Goal: Task Accomplishment & Management: Manage account settings

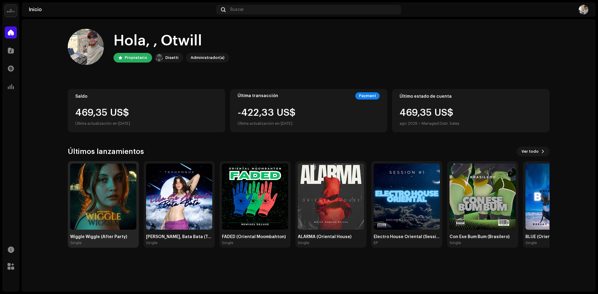
click at [105, 204] on img at bounding box center [103, 197] width 66 height 66
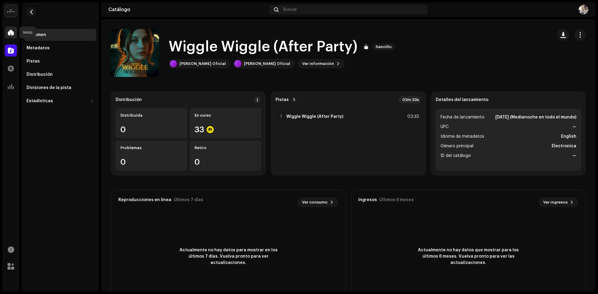
click at [14, 31] on span at bounding box center [11, 32] width 6 height 5
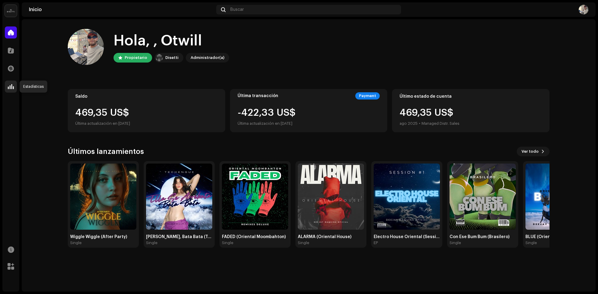
click at [13, 87] on span at bounding box center [11, 86] width 6 height 5
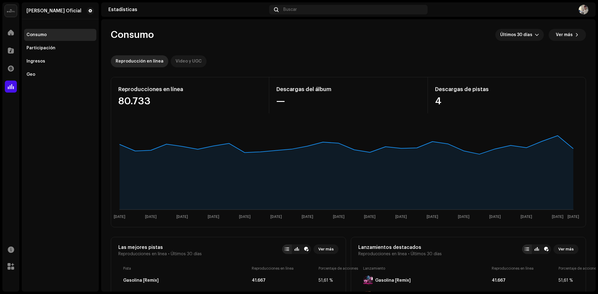
click at [175, 63] on div "Video y UGC" at bounding box center [188, 61] width 26 height 12
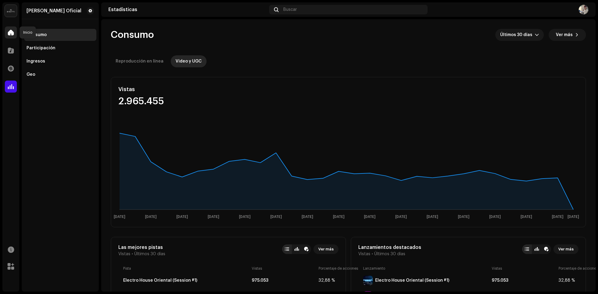
click at [11, 29] on div at bounding box center [11, 32] width 12 height 12
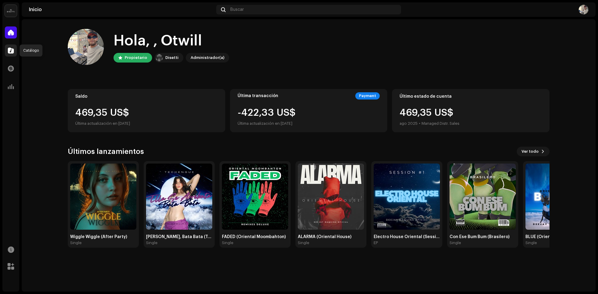
click at [8, 51] on span at bounding box center [11, 50] width 6 height 5
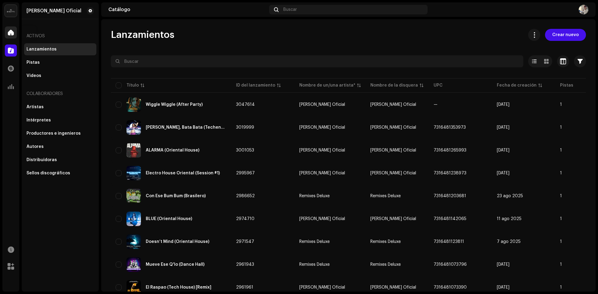
click at [11, 28] on div at bounding box center [11, 32] width 12 height 12
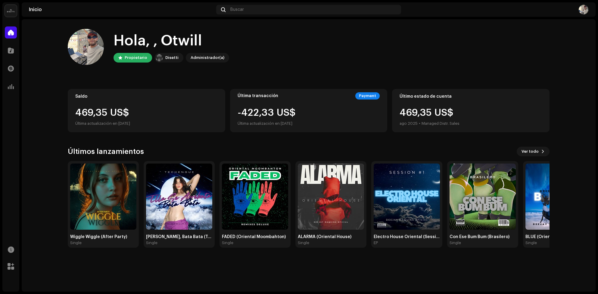
click at [96, 116] on div "469,35 US$" at bounding box center [146, 113] width 142 height 10
click at [99, 185] on img at bounding box center [103, 197] width 66 height 66
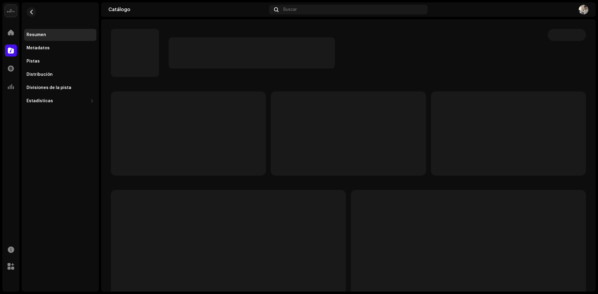
click at [99, 185] on div "Deejay Maquina Oficial Inicio Catálogo Transacciones Estadísticas Recursos Merc…" at bounding box center [299, 147] width 598 height 294
drag, startPoint x: 13, startPoint y: 46, endPoint x: 10, endPoint y: 38, distance: 8.7
click at [13, 46] on div at bounding box center [11, 51] width 12 height 12
click at [11, 39] on div "Inicio" at bounding box center [10, 32] width 17 height 17
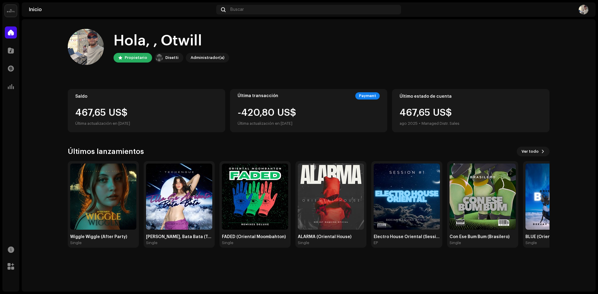
click at [167, 118] on div "467,65 US$ Última actualización en 8 oct 2025" at bounding box center [146, 117] width 142 height 19
click at [172, 120] on div "Última actualización en [DATE]" at bounding box center [146, 123] width 142 height 7
click at [185, 115] on div "469,35 US$" at bounding box center [146, 113] width 142 height 10
click at [178, 102] on div "Saldo 469,35 US$ Última actualización en 8 oct 2025" at bounding box center [146, 110] width 157 height 43
click at [168, 110] on div "469,35 US$" at bounding box center [146, 113] width 142 height 10
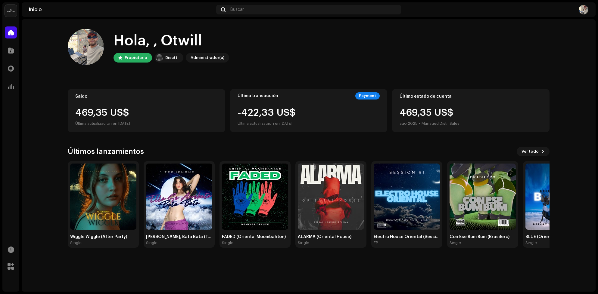
click at [194, 110] on div "469,35 US$" at bounding box center [146, 113] width 142 height 10
click at [205, 93] on div "Saldo 469,35 US$ Última actualización en 8 oct 2025" at bounding box center [146, 110] width 157 height 43
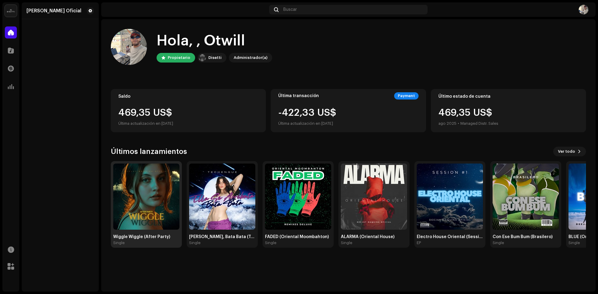
click at [130, 189] on img at bounding box center [146, 197] width 66 height 66
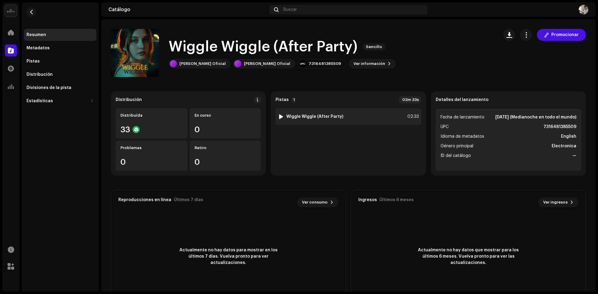
click at [280, 118] on div at bounding box center [281, 116] width 5 height 5
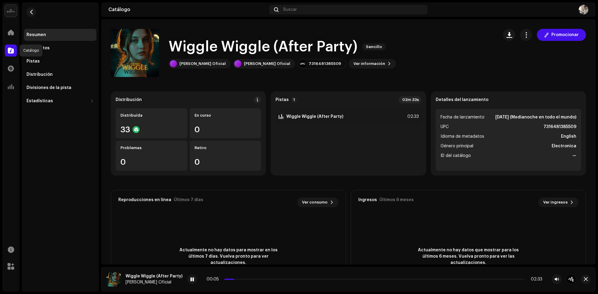
click at [15, 45] on div at bounding box center [11, 51] width 12 height 12
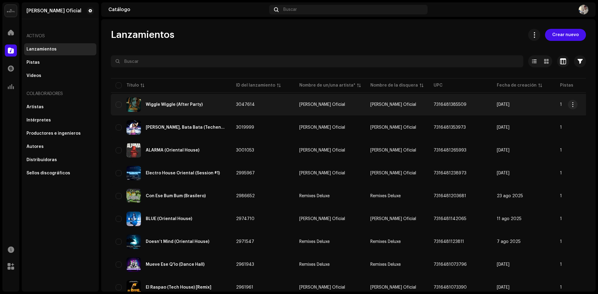
click at [171, 103] on div "Wiggle Wiggle (After Party)" at bounding box center [174, 105] width 57 height 4
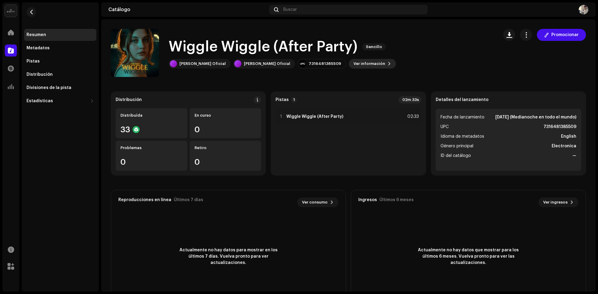
click at [360, 67] on span "Ver información" at bounding box center [369, 64] width 32 height 12
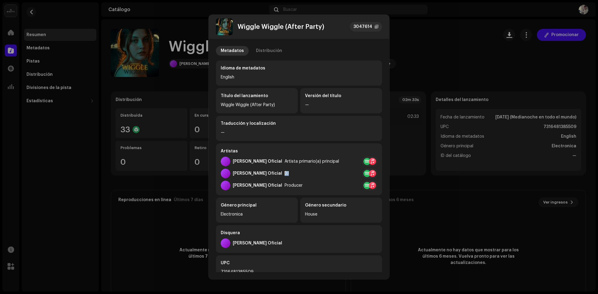
drag, startPoint x: 284, startPoint y: 172, endPoint x: 274, endPoint y: 172, distance: 10.6
click at [274, 172] on div "Deejay Maquina Oficial DJ" at bounding box center [299, 174] width 156 height 10
click at [289, 172] on div "Deejay Maquina Oficial DJ" at bounding box center [299, 174] width 156 height 10
click at [268, 49] on div "Distribución" at bounding box center [269, 51] width 26 height 10
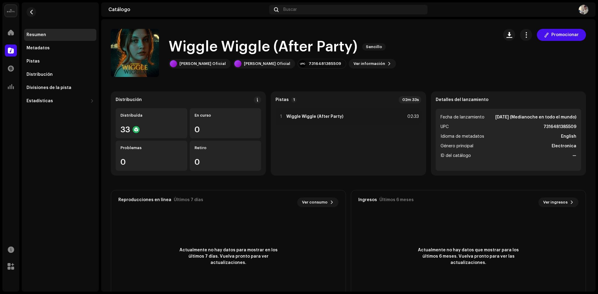
click at [432, 52] on div "Wiggle Wiggle (After Party) 3047614 Metadatos Distribución Fecha de lanzamiento…" at bounding box center [299, 147] width 598 height 294
click at [527, 30] on button "button" at bounding box center [526, 35] width 12 height 12
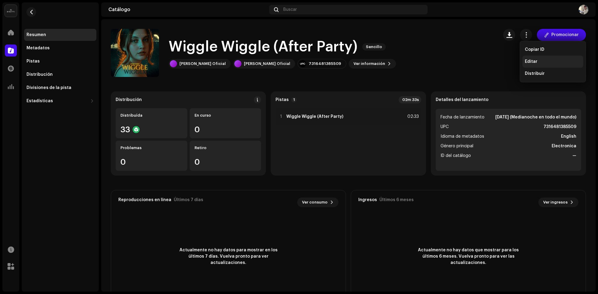
click at [538, 62] on div "Editar" at bounding box center [553, 61] width 56 height 5
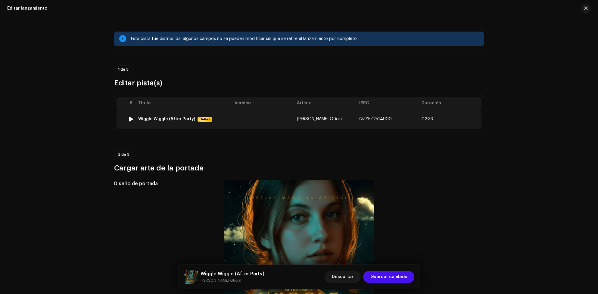
click at [322, 117] on span "[PERSON_NAME] Oficial" at bounding box center [320, 119] width 46 height 4
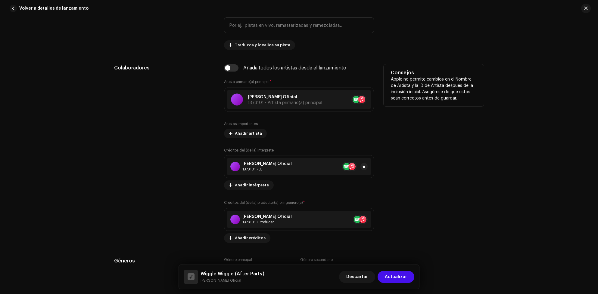
scroll to position [406, 0]
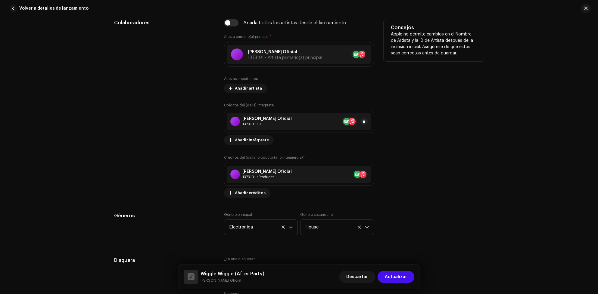
click at [298, 126] on div "Deejay Maquina Oficial 1373101 • DJ" at bounding box center [299, 121] width 144 height 17
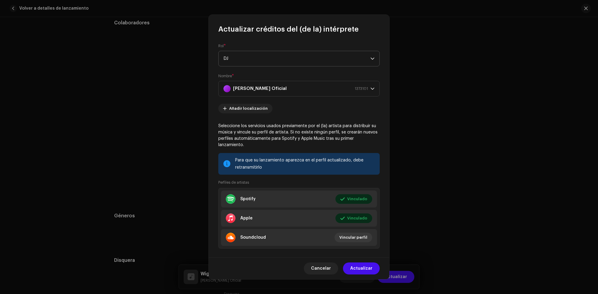
click at [287, 57] on span "DJ" at bounding box center [296, 58] width 147 height 15
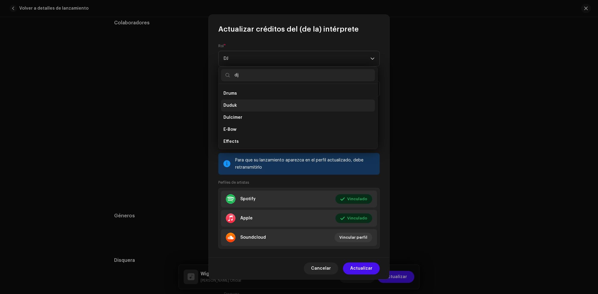
scroll to position [0, 0]
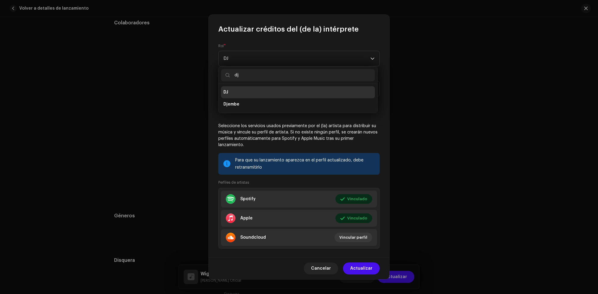
type input "dj"
click at [375, 36] on div "Rol * DJ Nombre * Deejay Maquina Oficial 1373101 Añadir localización Seleccione…" at bounding box center [299, 146] width 181 height 224
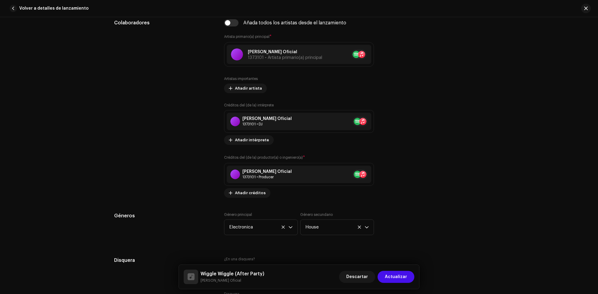
click at [413, 63] on div "Actualizar créditos del (de la) intérprete Rol * DJ Nombre * Deejay Maquina Ofi…" at bounding box center [299, 147] width 598 height 294
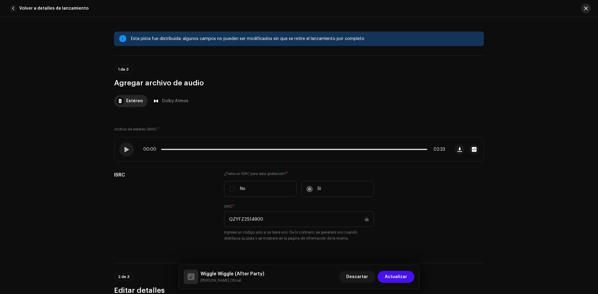
click at [584, 9] on span "button" at bounding box center [586, 8] width 4 height 5
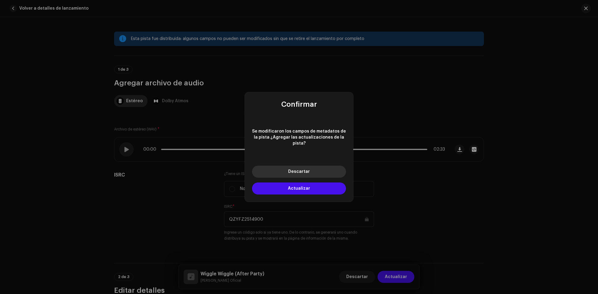
click at [303, 170] on span "Descartar" at bounding box center [299, 172] width 22 height 4
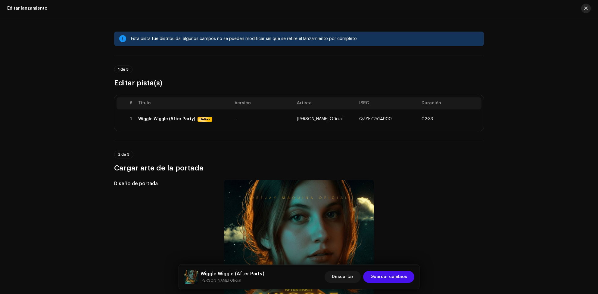
click at [589, 8] on button "button" at bounding box center [586, 9] width 10 height 10
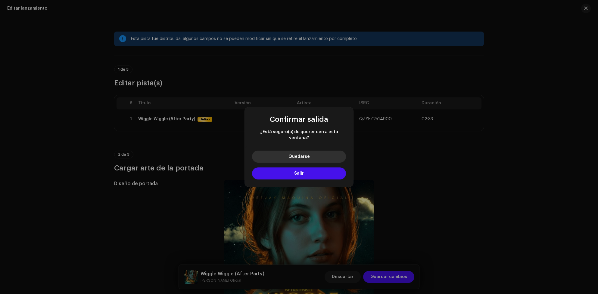
click at [294, 155] on span "Quedarse" at bounding box center [298, 157] width 21 height 4
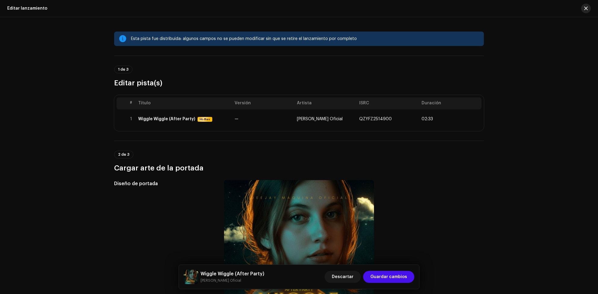
click at [584, 8] on span "button" at bounding box center [586, 8] width 4 height 5
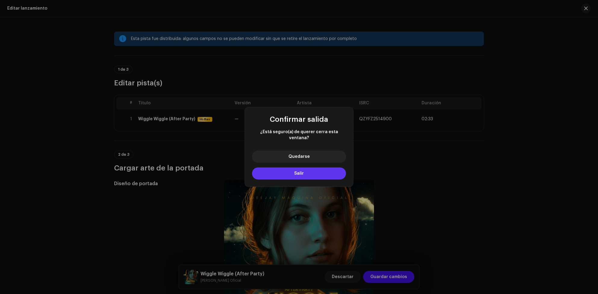
click at [309, 172] on button "Salir" at bounding box center [299, 174] width 94 height 12
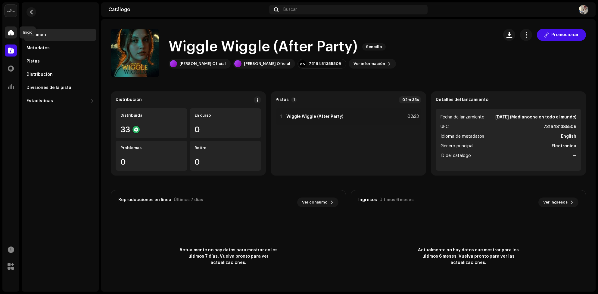
click at [16, 30] on div at bounding box center [11, 32] width 12 height 12
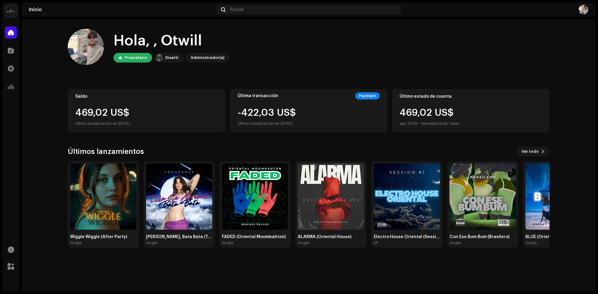
click at [112, 114] on div "469,02 US$" at bounding box center [146, 113] width 142 height 10
click at [164, 106] on div "Saldo 469,35 US$ Última actualización en [DATE]" at bounding box center [146, 110] width 157 height 43
